Goal: Task Accomplishment & Management: Complete application form

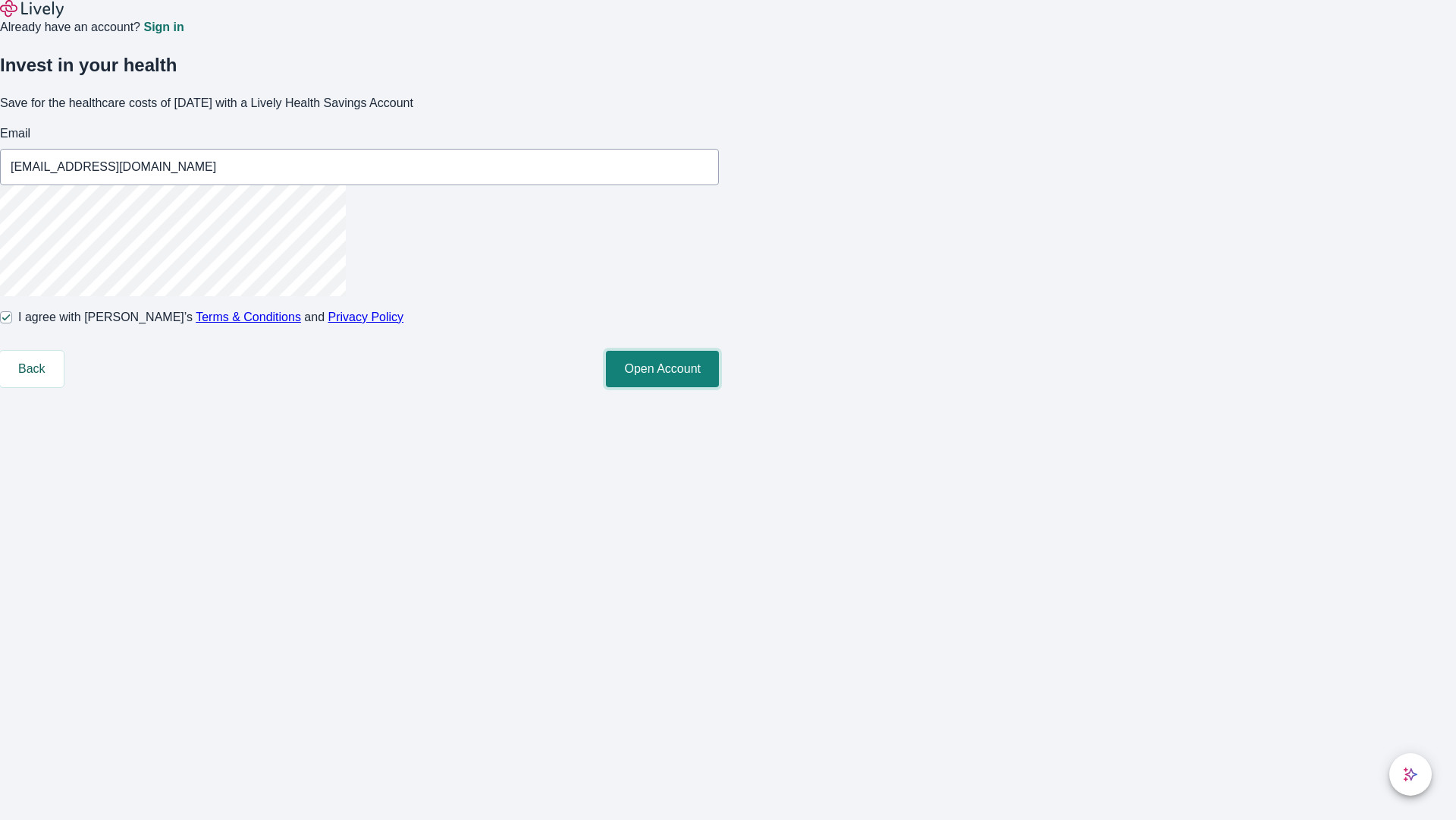
click at [719, 387] on button "Open Account" at bounding box center [662, 369] width 113 height 37
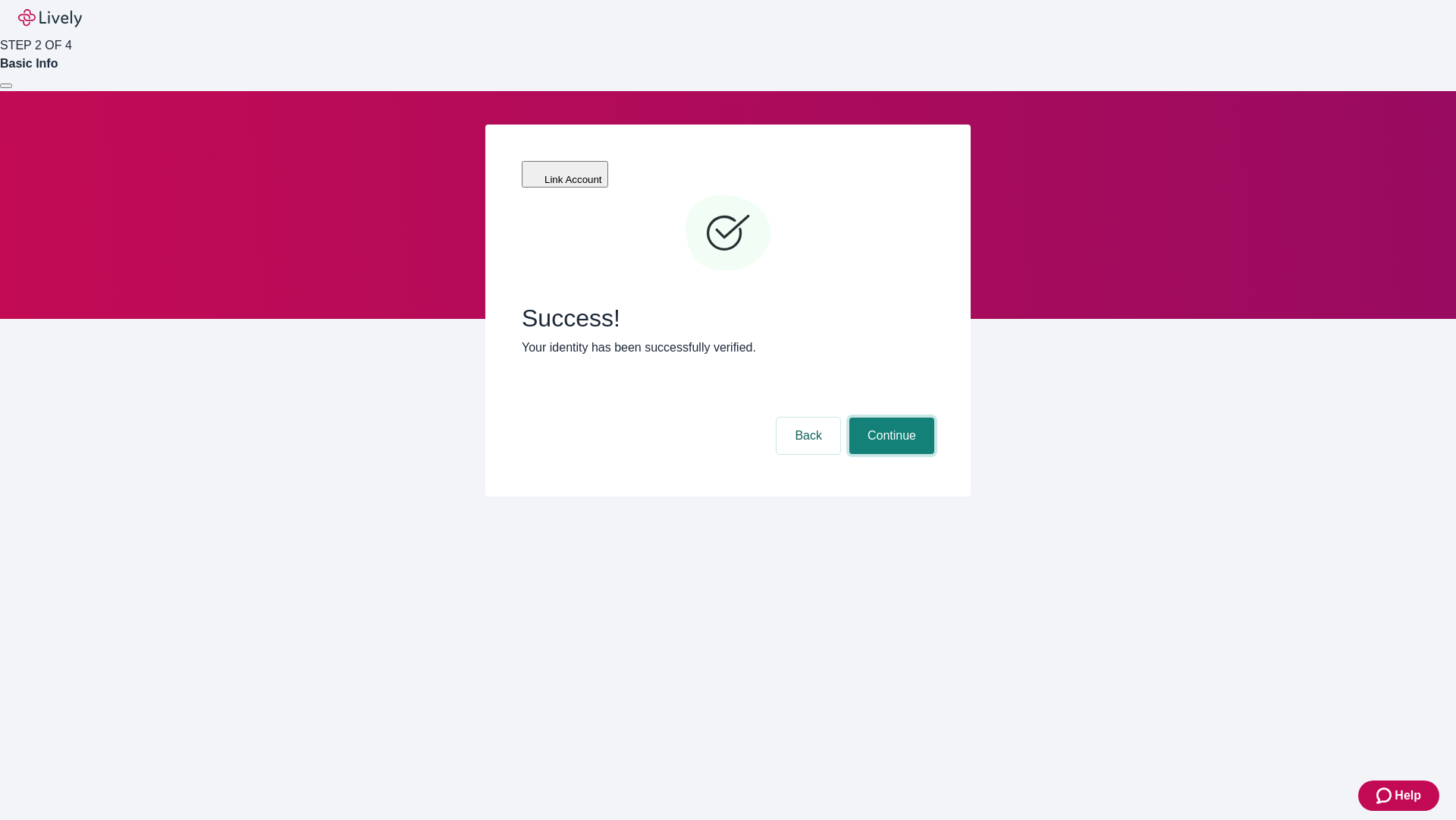
click at [890, 417] on button "Continue" at bounding box center [892, 435] width 85 height 37
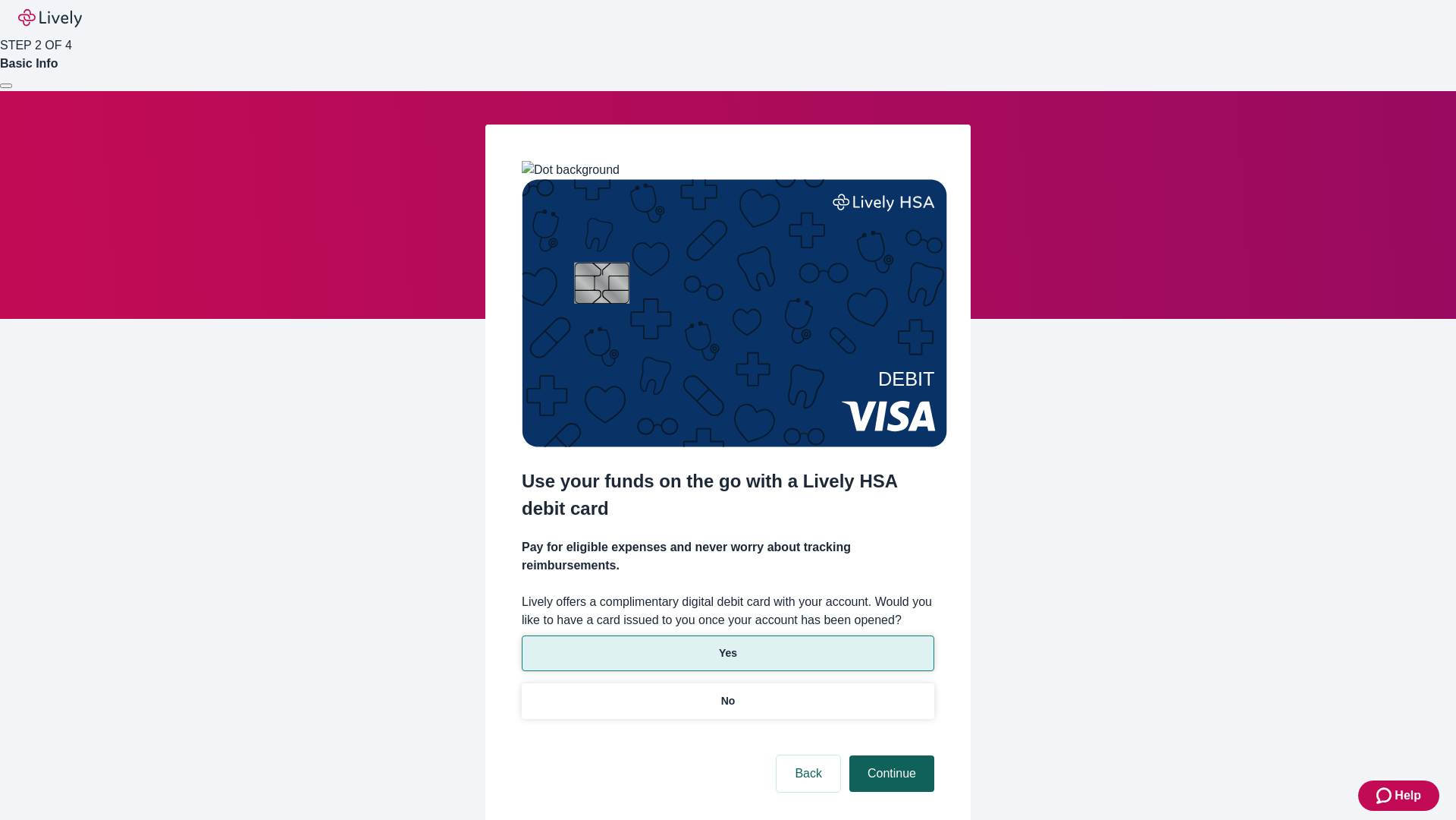
click at [727, 645] on p "Yes" at bounding box center [728, 653] width 18 height 16
click at [890, 755] on button "Continue" at bounding box center [892, 773] width 85 height 37
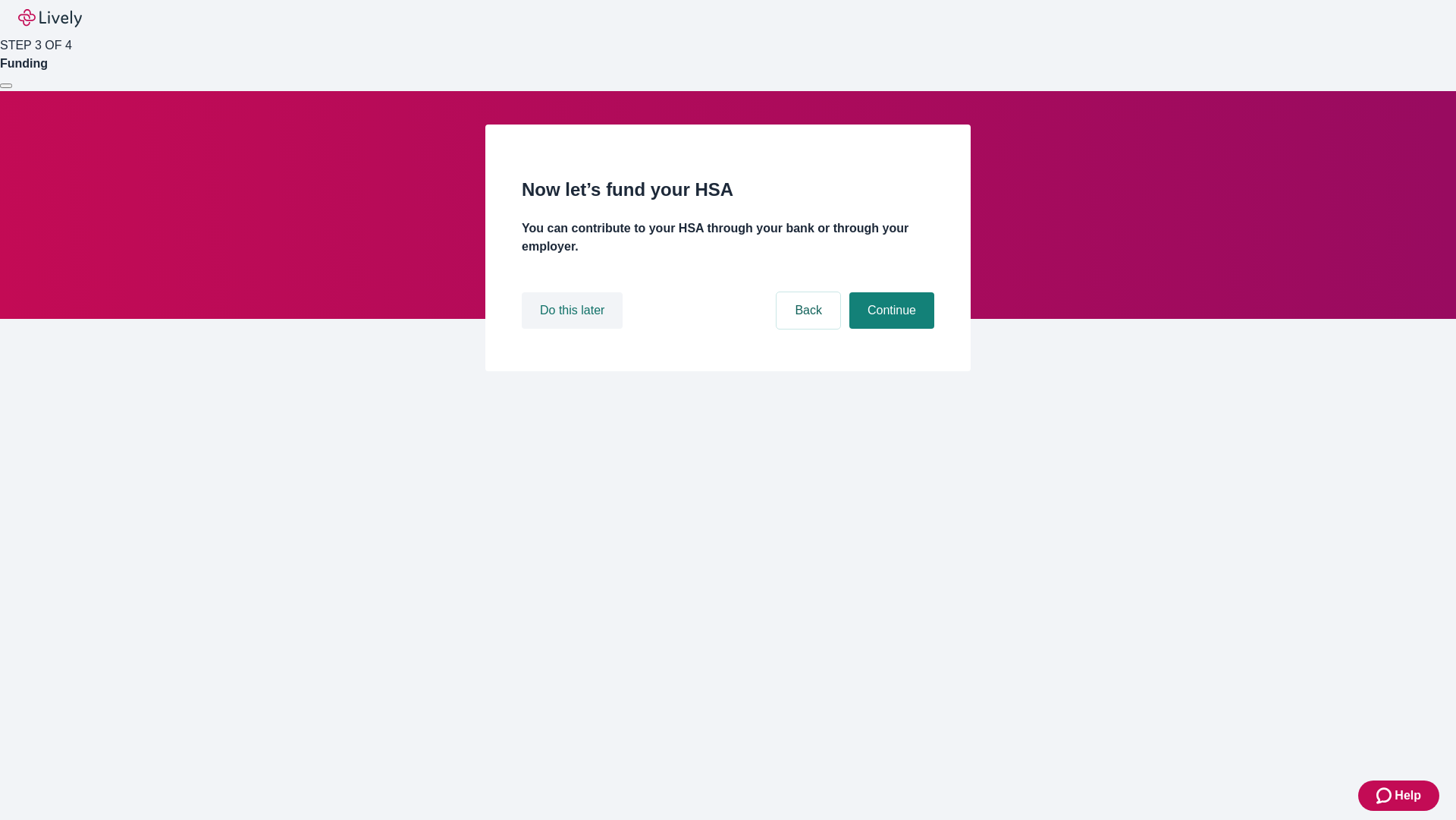
click at [574, 328] on button "Do this later" at bounding box center [573, 310] width 101 height 37
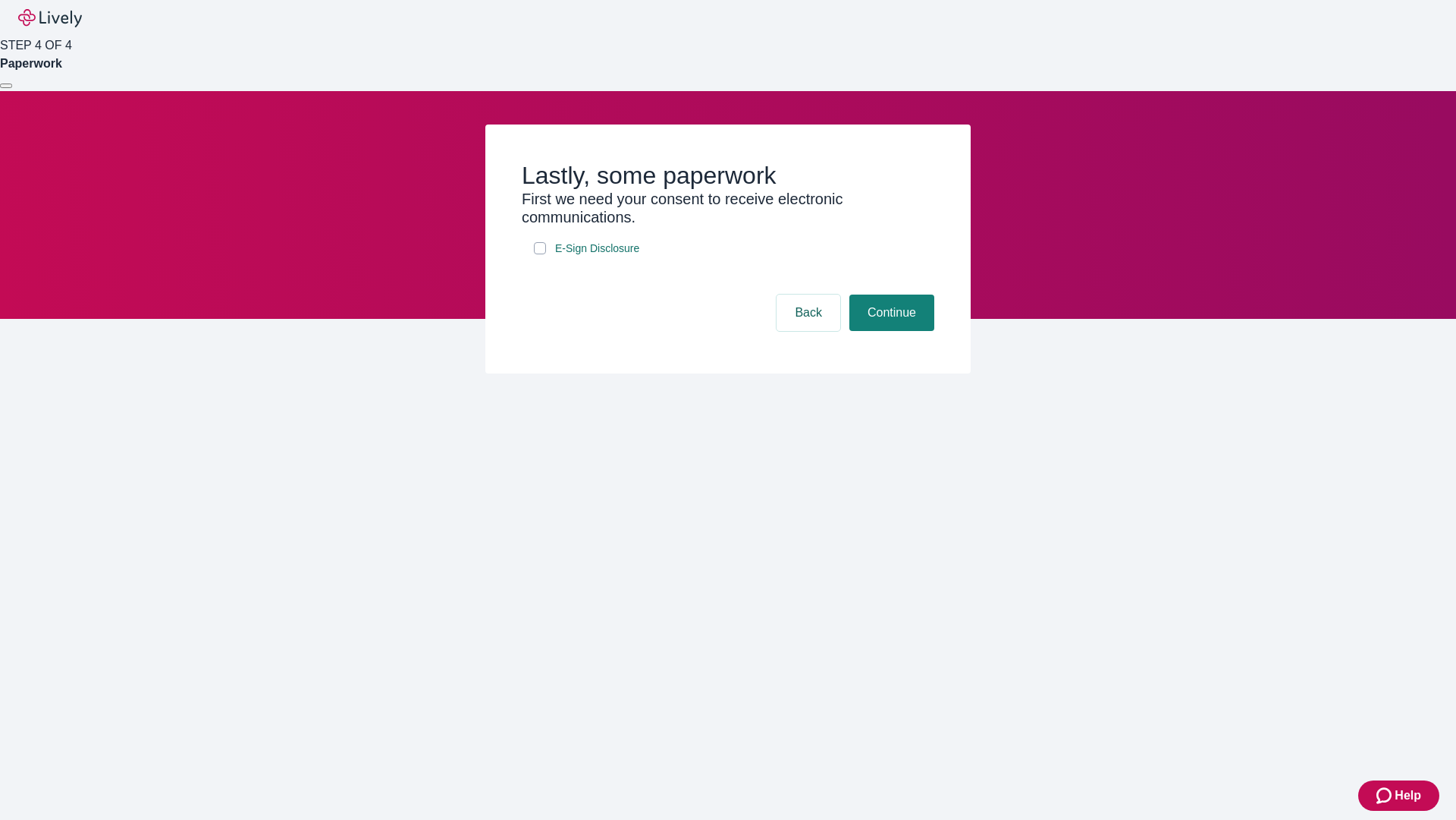
click at [540, 254] on input "E-Sign Disclosure" at bounding box center [540, 248] width 13 height 13
checkbox input "true"
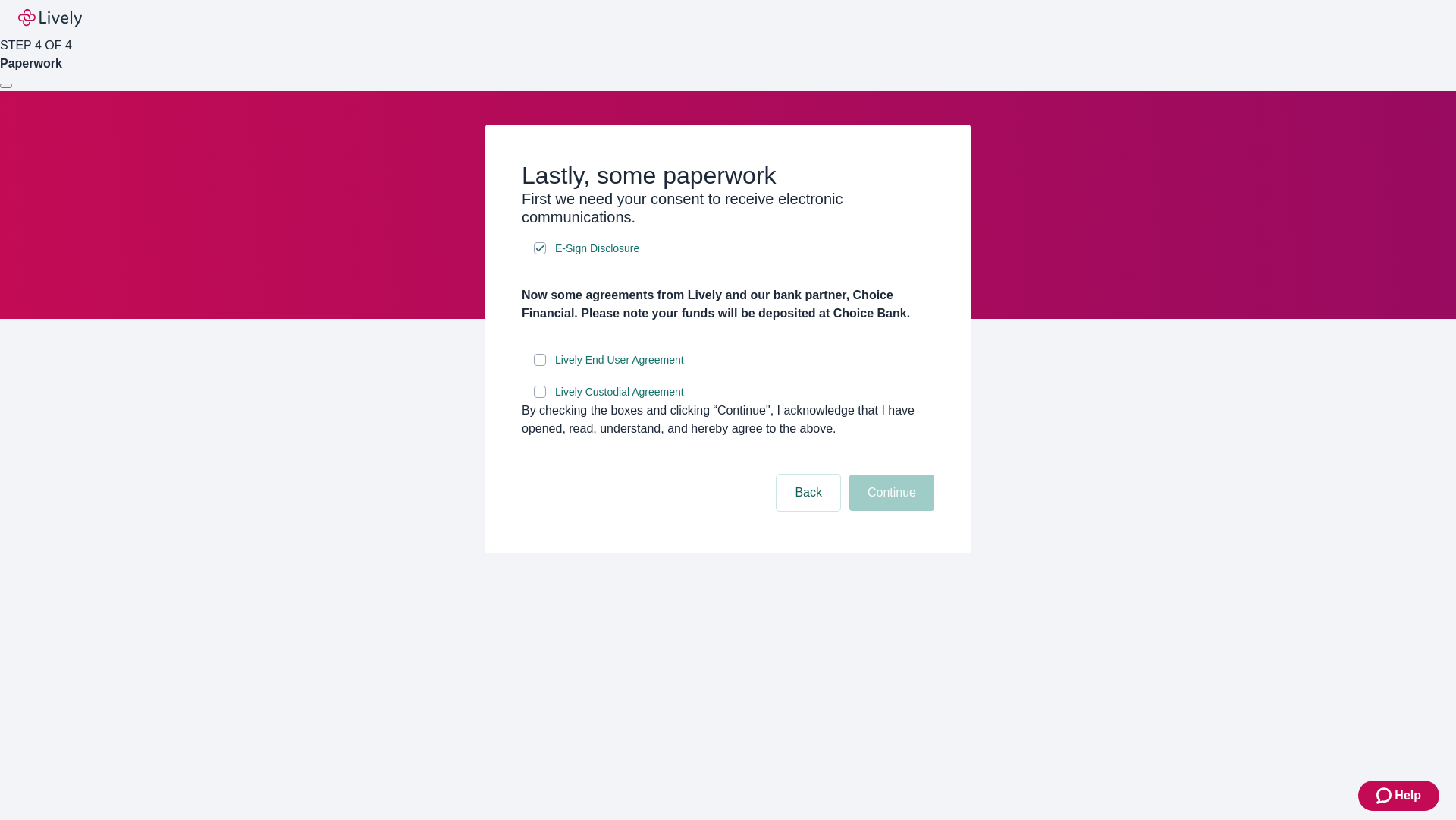
click at [540, 366] on input "Lively End User Agreement" at bounding box center [540, 360] width 13 height 13
checkbox input "true"
click at [540, 397] on input "Lively Custodial Agreement" at bounding box center [540, 392] width 13 height 13
checkbox input "true"
click at [890, 511] on button "Continue" at bounding box center [892, 493] width 85 height 37
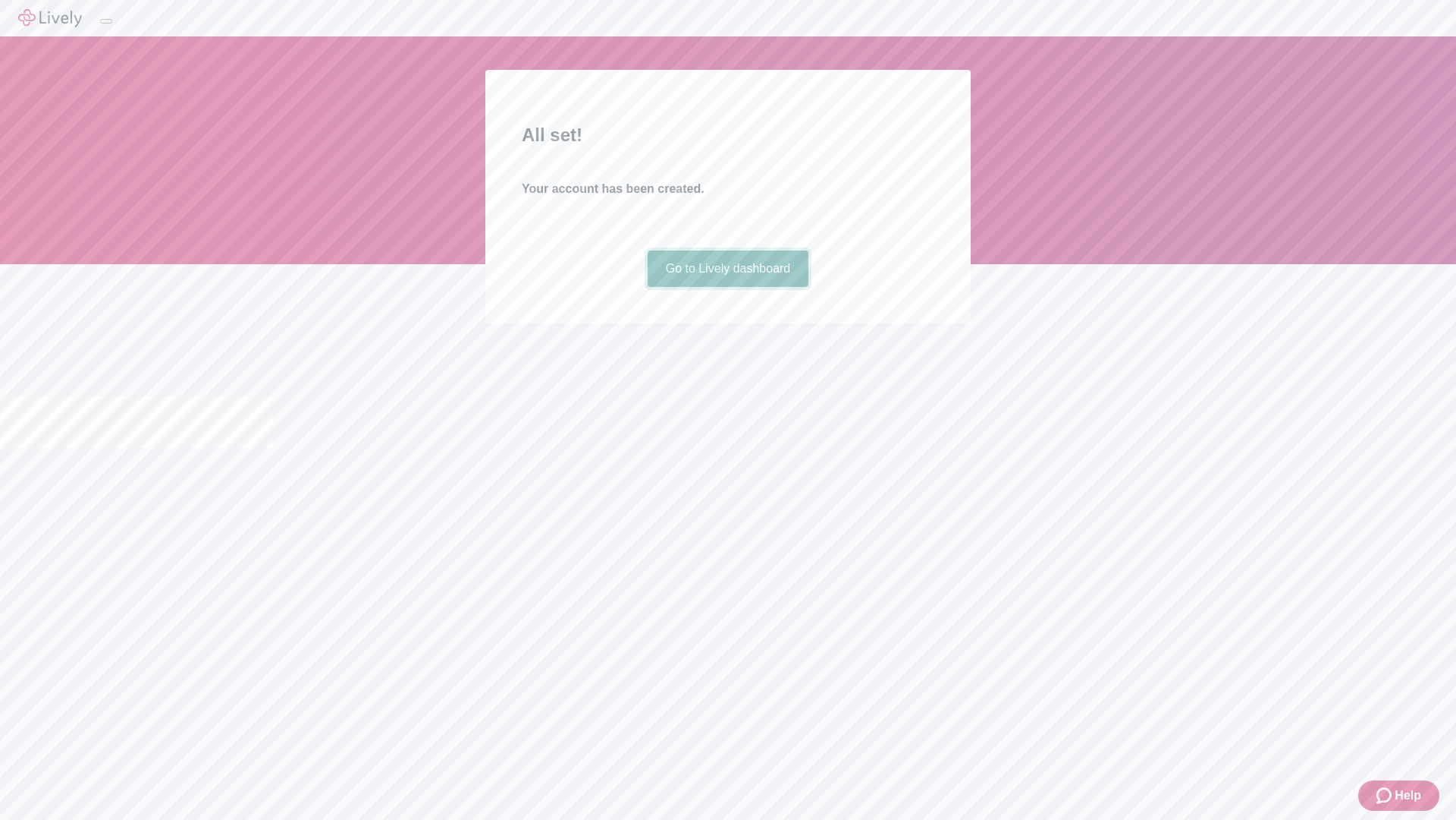
click at [727, 287] on link "Go to Lively dashboard" at bounding box center [729, 269] width 162 height 37
